Goal: Task Accomplishment & Management: Manage account settings

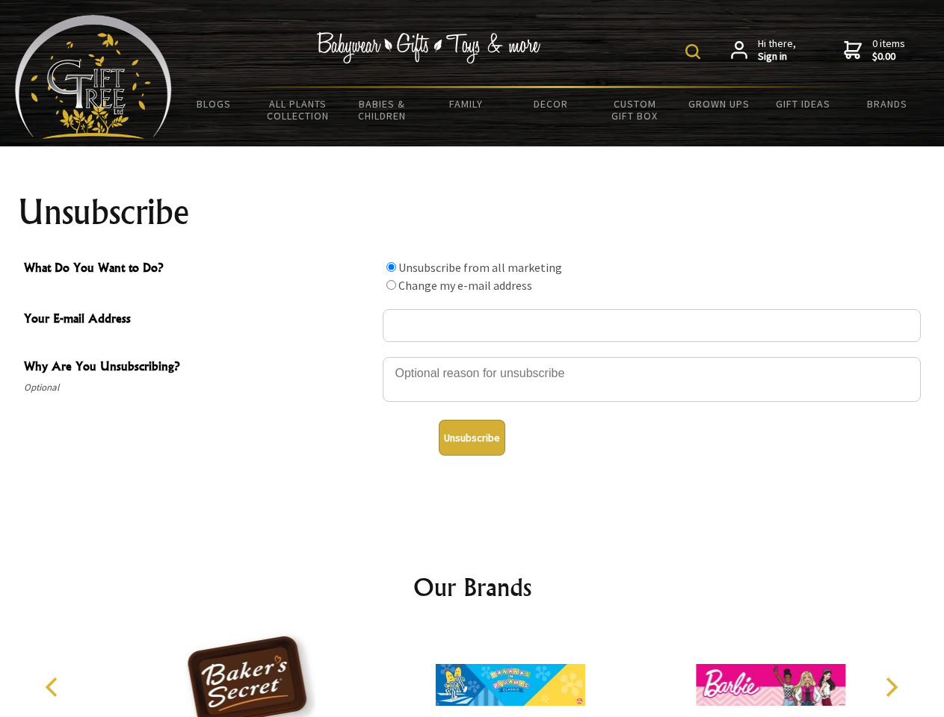
click at [695, 52] on img at bounding box center [692, 51] width 15 height 15
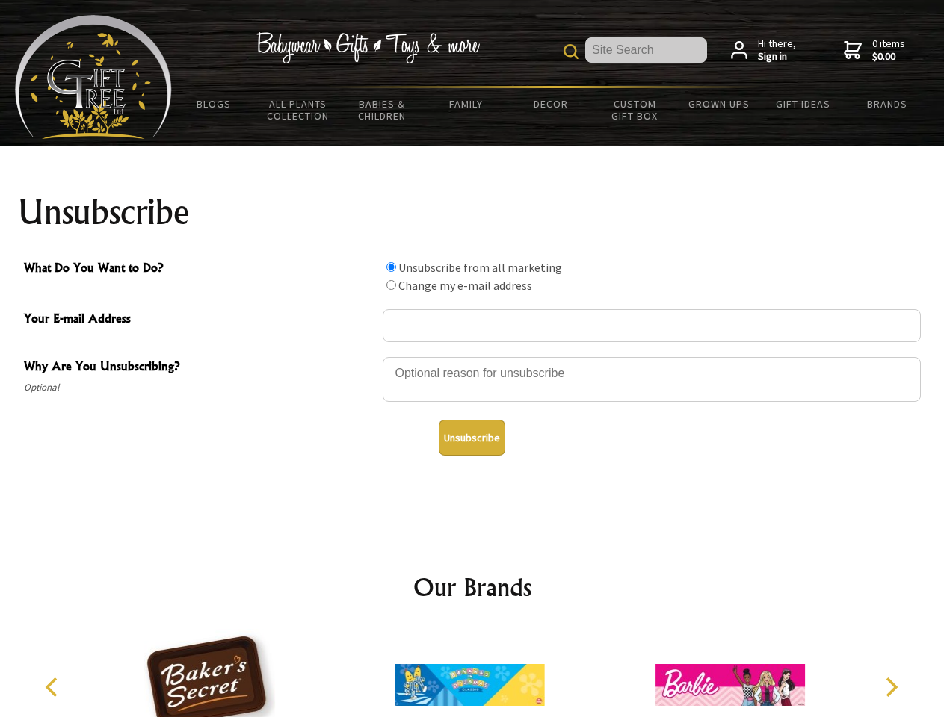
click at [472, 356] on div at bounding box center [652, 382] width 538 height 52
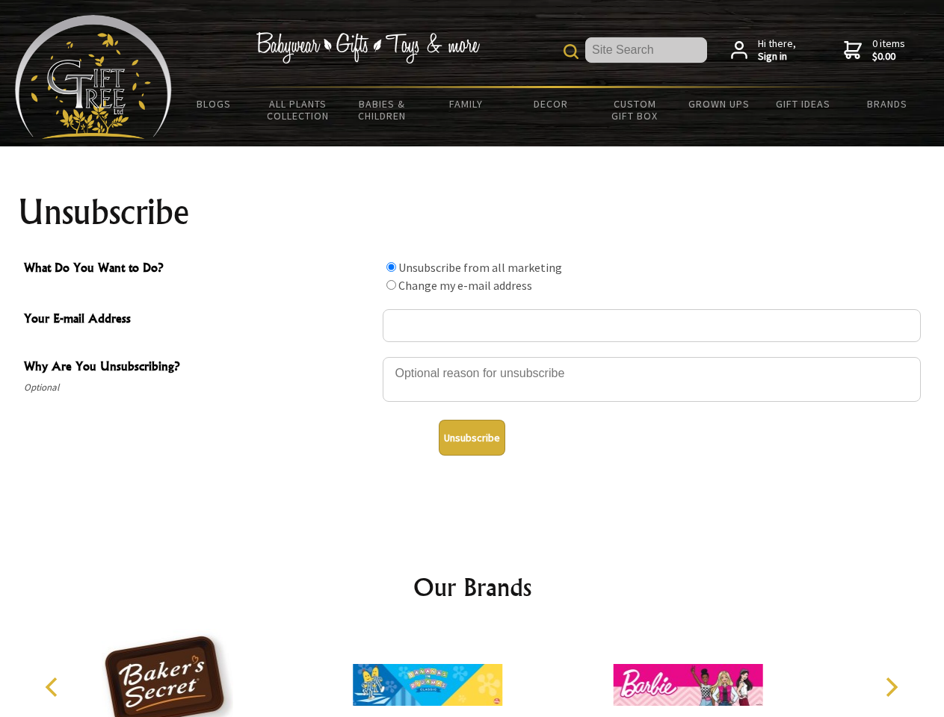
click at [391, 267] on input "What Do You Want to Do?" at bounding box center [391, 267] width 10 height 10
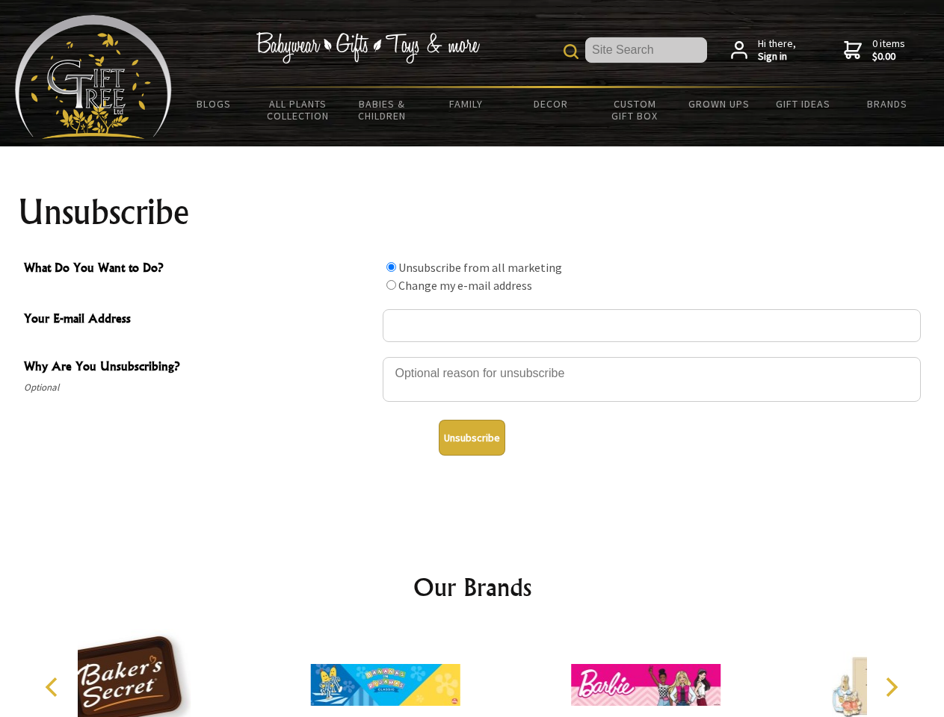
click at [391, 285] on input "What Do You Want to Do?" at bounding box center [391, 285] width 10 height 10
radio input "true"
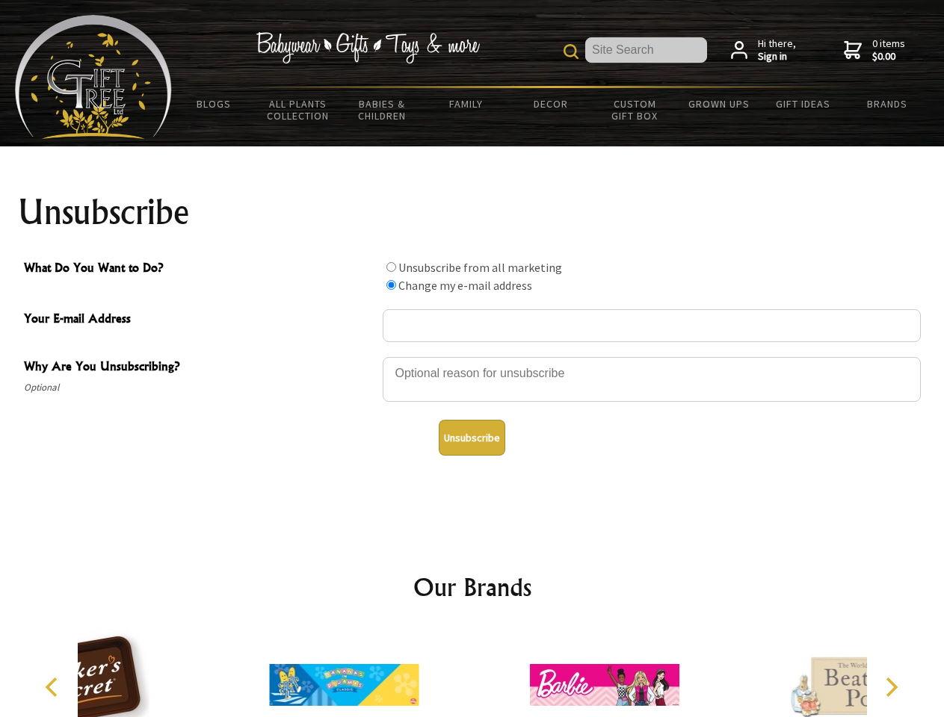
click at [472, 438] on button "Unsubscribe" at bounding box center [472, 438] width 67 height 36
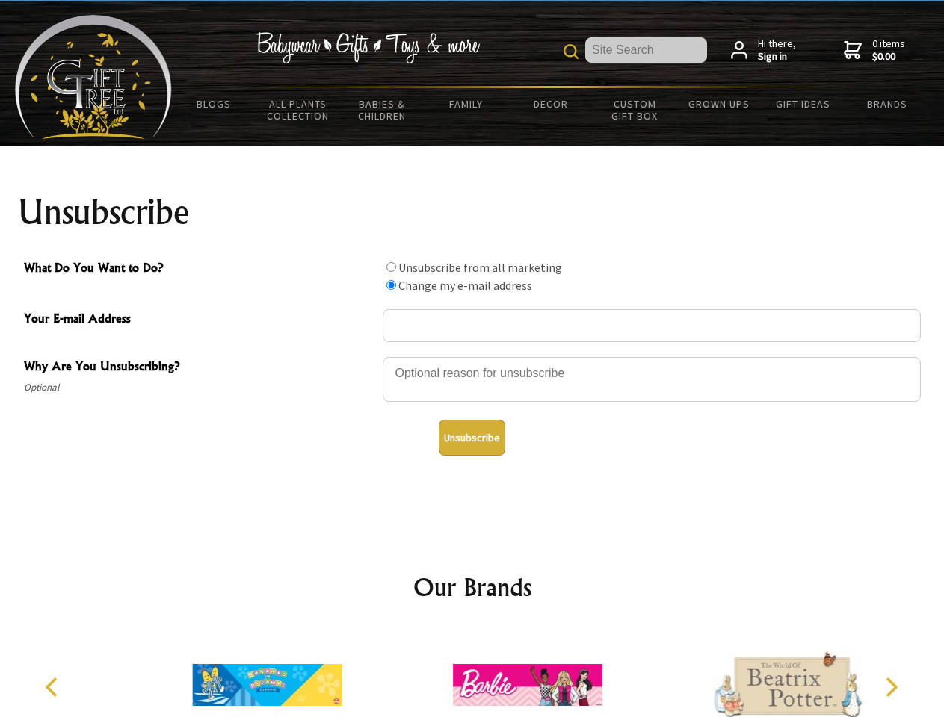
click at [54, 688] on icon "Previous" at bounding box center [52, 687] width 19 height 19
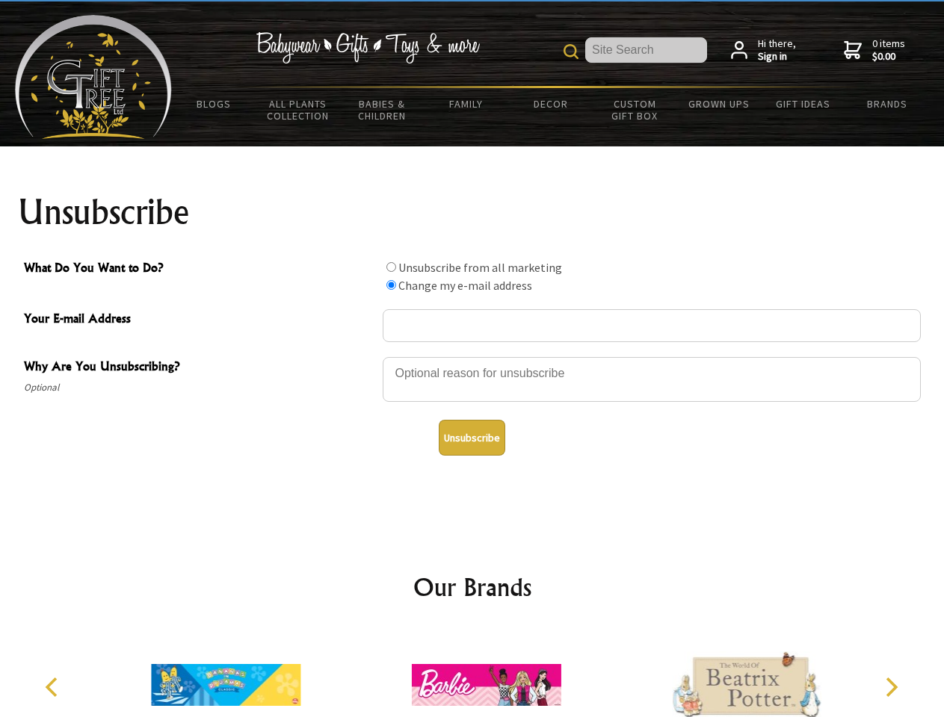
click at [891, 688] on icon "Next" at bounding box center [889, 687] width 19 height 19
